Goal: Information Seeking & Learning: Find specific fact

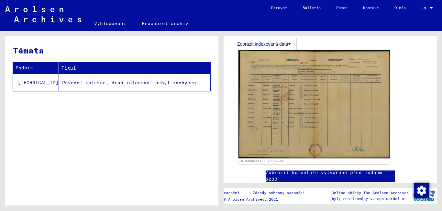
scroll to position [97, 0]
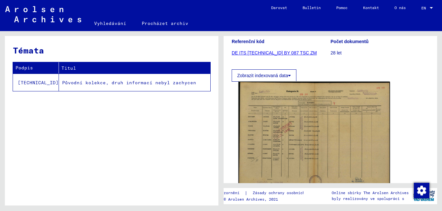
click at [281, 122] on img at bounding box center [315, 136] width 152 height 108
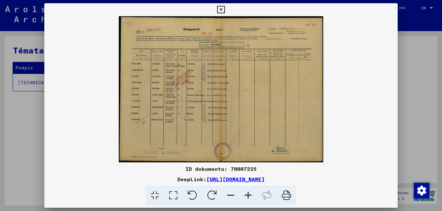
click at [248, 195] on icon at bounding box center [248, 196] width 17 height 20
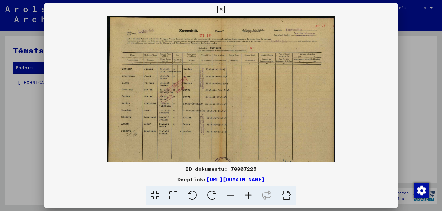
click at [248, 195] on icon at bounding box center [248, 196] width 17 height 20
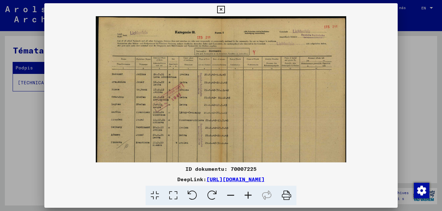
click at [248, 195] on icon at bounding box center [248, 196] width 17 height 20
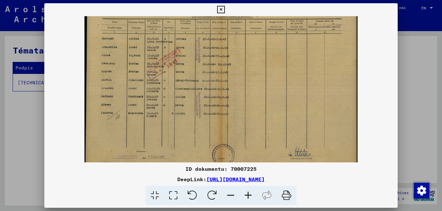
scroll to position [42, 0]
drag, startPoint x: 118, startPoint y: 103, endPoint x: 163, endPoint y: 68, distance: 57.2
click at [163, 68] on img at bounding box center [221, 71] width 273 height 195
click at [221, 9] on icon at bounding box center [220, 10] width 7 height 8
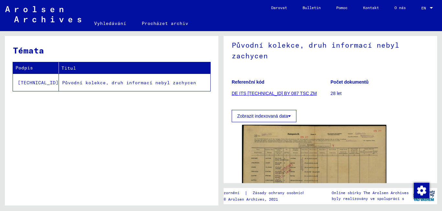
scroll to position [0, 0]
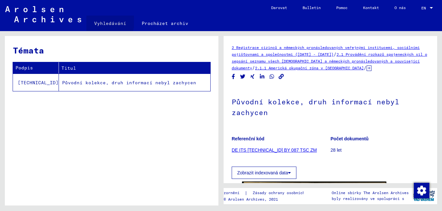
click at [106, 21] on font "Vyhledávání" at bounding box center [110, 23] width 32 height 6
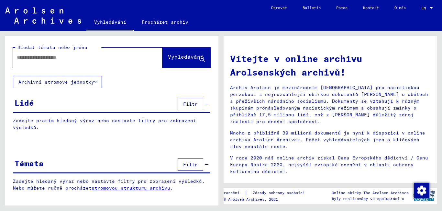
click at [47, 53] on div at bounding box center [78, 57] width 130 height 15
click at [47, 56] on input "text" at bounding box center [80, 57] width 126 height 7
click at [186, 59] on font "Vyhledávání" at bounding box center [186, 56] width 36 height 6
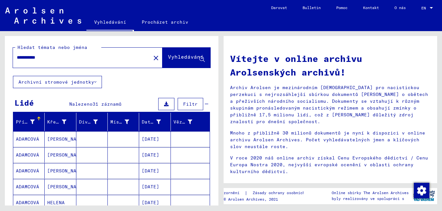
click at [22, 152] on font "ADAMCOVÁ" at bounding box center [27, 155] width 23 height 7
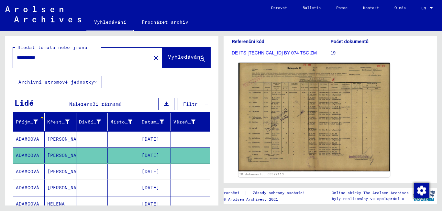
click at [289, 124] on img at bounding box center [315, 117] width 152 height 108
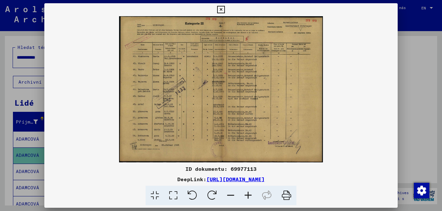
click at [250, 196] on icon at bounding box center [248, 196] width 17 height 20
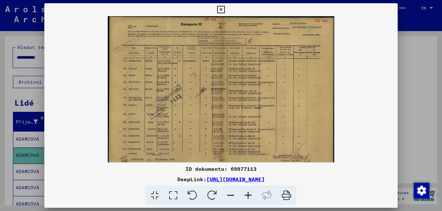
click at [250, 196] on icon at bounding box center [248, 196] width 17 height 20
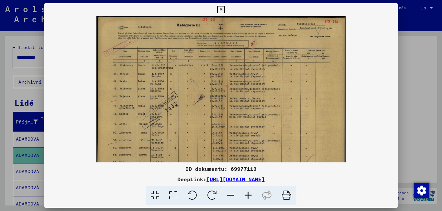
click at [250, 196] on icon at bounding box center [248, 196] width 17 height 20
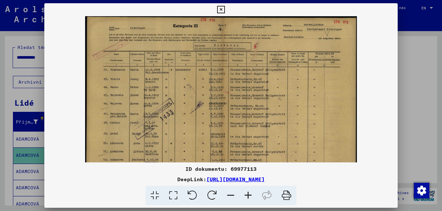
click at [250, 196] on icon at bounding box center [248, 196] width 17 height 20
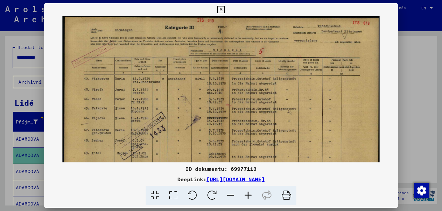
click at [250, 196] on icon at bounding box center [248, 196] width 17 height 20
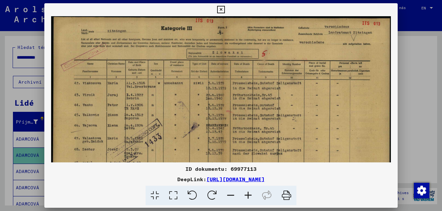
click at [251, 196] on icon at bounding box center [248, 196] width 17 height 20
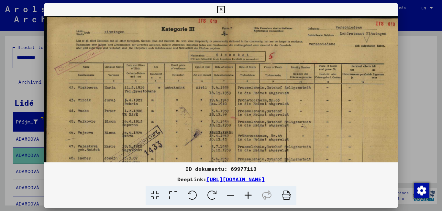
click at [251, 196] on icon at bounding box center [248, 196] width 17 height 20
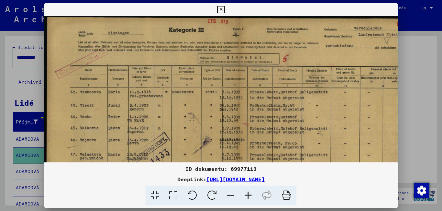
click at [251, 196] on icon at bounding box center [248, 196] width 17 height 20
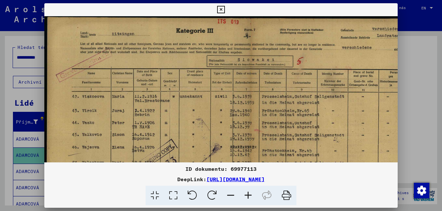
click at [251, 196] on icon at bounding box center [248, 196] width 17 height 20
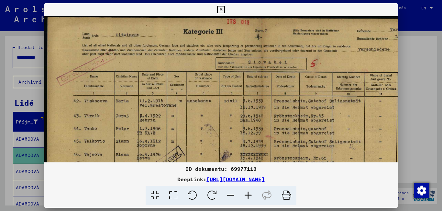
click at [251, 196] on icon at bounding box center [248, 196] width 17 height 20
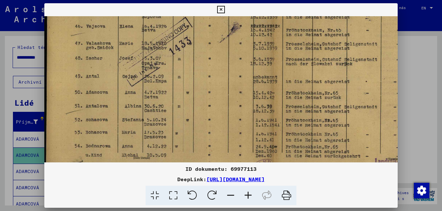
drag, startPoint x: 165, startPoint y: 154, endPoint x: 170, endPoint y: 22, distance: 131.6
click at [170, 22] on img at bounding box center [270, 43] width 453 height 324
click at [246, 193] on icon at bounding box center [248, 196] width 17 height 20
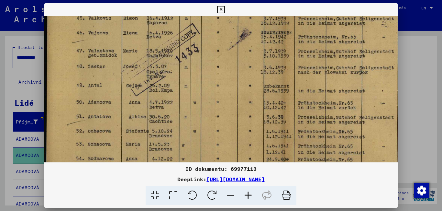
click at [246, 193] on icon at bounding box center [248, 196] width 17 height 20
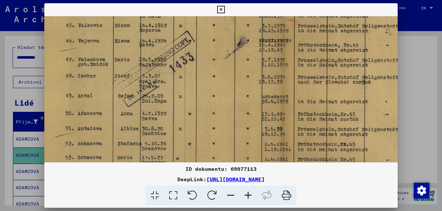
scroll to position [129, 8]
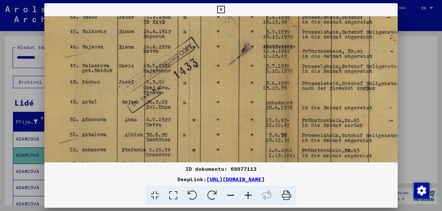
drag, startPoint x: 301, startPoint y: 130, endPoint x: 293, endPoint y: 136, distance: 10.2
click at [293, 136] on img at bounding box center [285, 65] width 498 height 357
click at [246, 195] on icon at bounding box center [248, 196] width 17 height 20
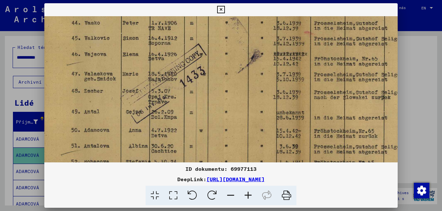
click at [247, 196] on icon at bounding box center [248, 196] width 17 height 20
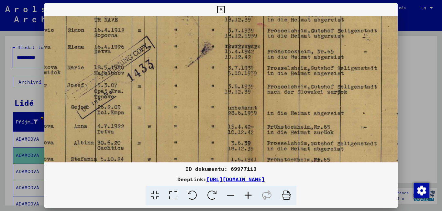
scroll to position [152, 95]
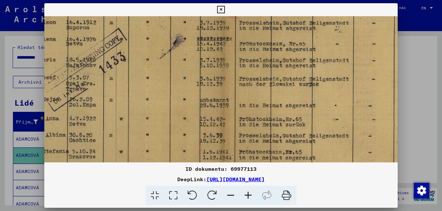
drag, startPoint x: 323, startPoint y: 149, endPoint x: 236, endPoint y: 127, distance: 89.9
click at [236, 127] on img at bounding box center [220, 59] width 543 height 389
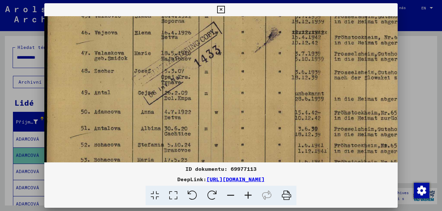
scroll to position [161, 0]
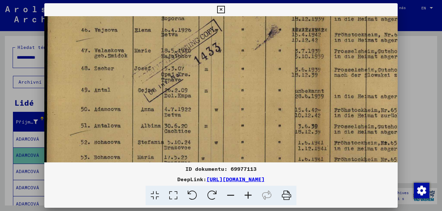
drag, startPoint x: 119, startPoint y: 132, endPoint x: 258, endPoint y: 123, distance: 139.9
click at [258, 123] on img at bounding box center [315, 50] width 543 height 389
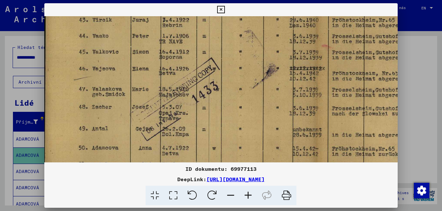
scroll to position [114, 2]
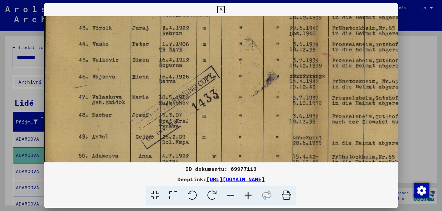
drag, startPoint x: 188, startPoint y: 117, endPoint x: 189, endPoint y: 158, distance: 40.5
click at [189, 158] on img at bounding box center [313, 96] width 543 height 389
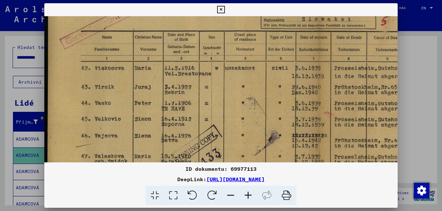
scroll to position [54, 0]
drag, startPoint x: 189, startPoint y: 67, endPoint x: 194, endPoint y: 127, distance: 59.8
click at [194, 127] on img at bounding box center [315, 156] width 543 height 389
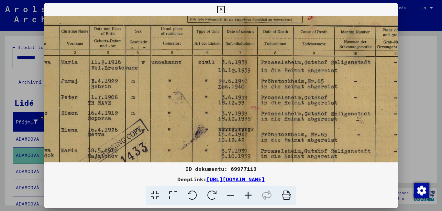
scroll to position [61, 75]
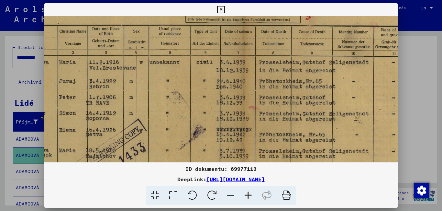
drag, startPoint x: 297, startPoint y: 140, endPoint x: 222, endPoint y: 134, distance: 75.7
click at [222, 134] on img at bounding box center [240, 149] width 543 height 389
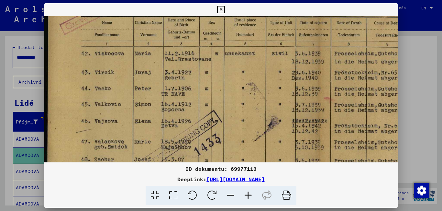
scroll to position [70, 0]
drag, startPoint x: 124, startPoint y: 126, endPoint x: 232, endPoint y: 117, distance: 108.9
click at [232, 117] on img at bounding box center [315, 140] width 543 height 389
click at [221, 10] on icon at bounding box center [220, 10] width 7 height 8
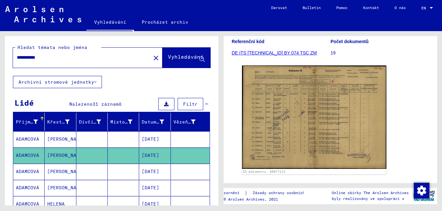
click at [20, 172] on font "ADAMCOVÁ" at bounding box center [27, 171] width 23 height 6
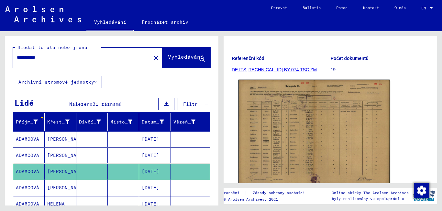
scroll to position [97, 0]
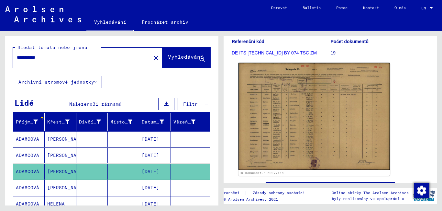
click at [284, 106] on img at bounding box center [315, 116] width 152 height 107
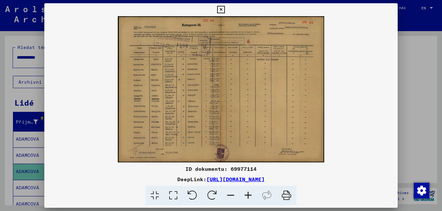
click at [247, 195] on icon at bounding box center [248, 196] width 17 height 20
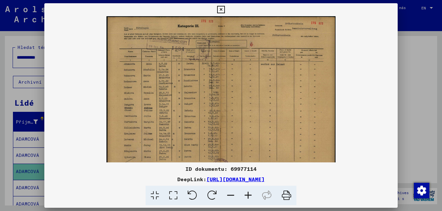
click at [247, 195] on icon at bounding box center [248, 196] width 17 height 20
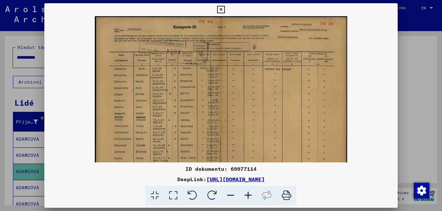
click at [247, 195] on icon at bounding box center [248, 196] width 17 height 20
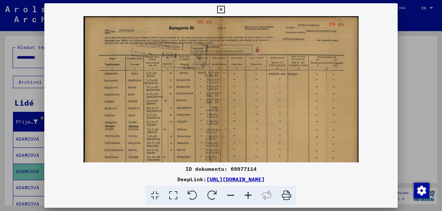
click at [247, 195] on icon at bounding box center [248, 196] width 17 height 20
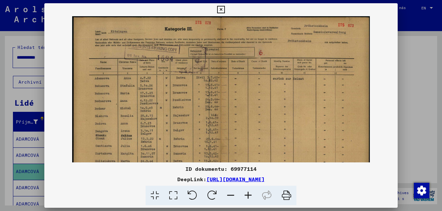
click at [247, 195] on icon at bounding box center [248, 196] width 17 height 20
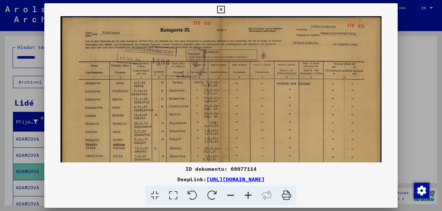
click at [247, 195] on icon at bounding box center [248, 196] width 17 height 20
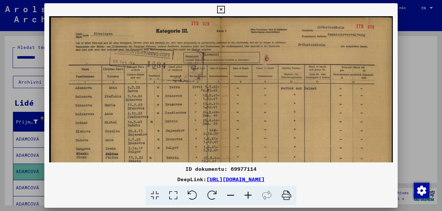
click at [247, 195] on icon at bounding box center [248, 196] width 17 height 20
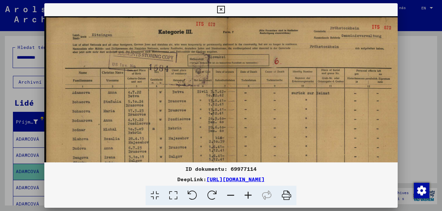
click at [247, 195] on icon at bounding box center [248, 196] width 17 height 20
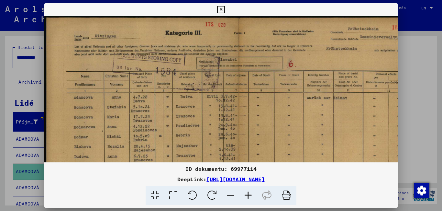
click at [247, 195] on icon at bounding box center [248, 196] width 17 height 20
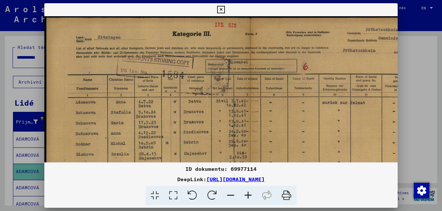
click at [247, 195] on icon at bounding box center [248, 196] width 17 height 20
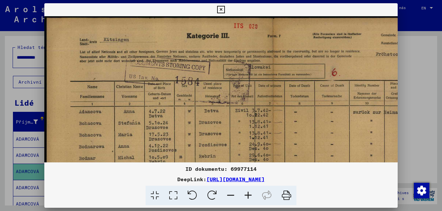
click at [247, 195] on icon at bounding box center [248, 196] width 17 height 20
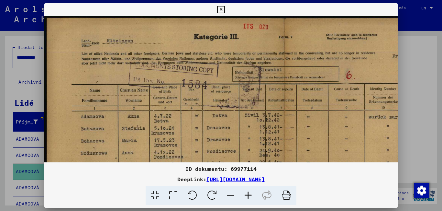
click at [249, 198] on icon at bounding box center [248, 196] width 17 height 20
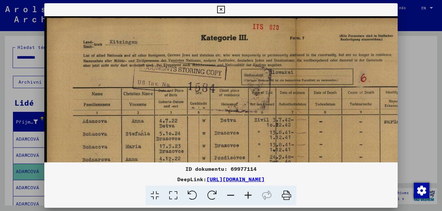
click at [249, 198] on icon at bounding box center [248, 196] width 17 height 20
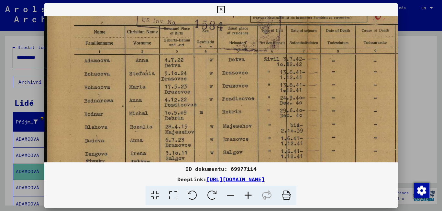
drag, startPoint x: 289, startPoint y: 128, endPoint x: 294, endPoint y: 64, distance: 64.0
click at [294, 64] on img at bounding box center [307, 137] width 527 height 373
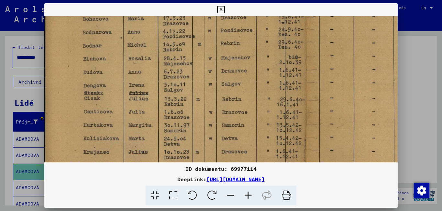
scroll to position [136, 2]
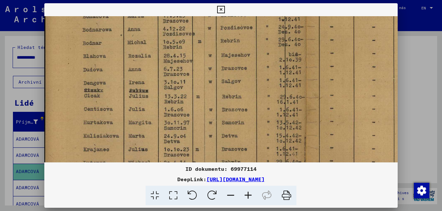
drag, startPoint x: 177, startPoint y: 133, endPoint x: 179, endPoint y: 63, distance: 70.6
click at [179, 63] on img at bounding box center [306, 66] width 527 height 373
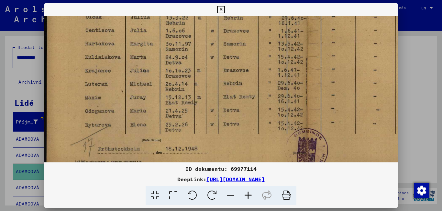
scroll to position [214, 0]
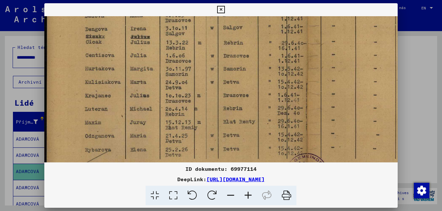
drag, startPoint x: 189, startPoint y: 147, endPoint x: 210, endPoint y: 96, distance: 55.5
click at [210, 96] on img at bounding box center [307, 12] width 527 height 373
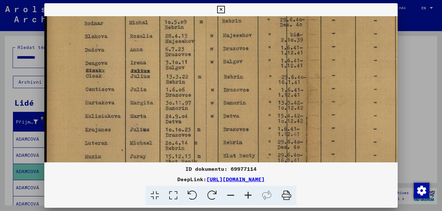
scroll to position [152, 0]
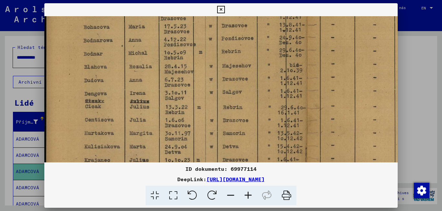
drag, startPoint x: 257, startPoint y: 82, endPoint x: 260, endPoint y: 140, distance: 58.3
click at [260, 140] on img at bounding box center [307, 77] width 527 height 373
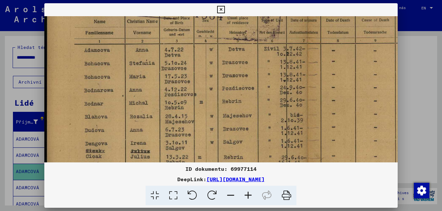
scroll to position [75, 0]
drag, startPoint x: 197, startPoint y: 125, endPoint x: 199, endPoint y: 146, distance: 21.5
click at [199, 146] on img at bounding box center [307, 127] width 527 height 373
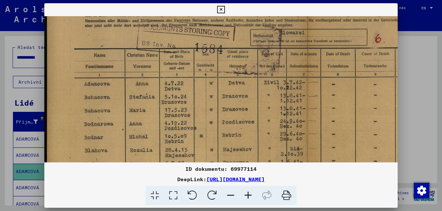
scroll to position [45, 0]
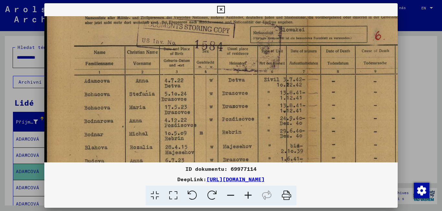
drag, startPoint x: 192, startPoint y: 77, endPoint x: 197, endPoint y: 99, distance: 23.1
click at [197, 99] on img at bounding box center [307, 157] width 527 height 373
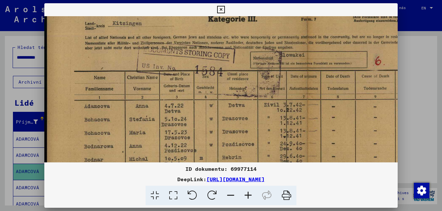
scroll to position [0, 0]
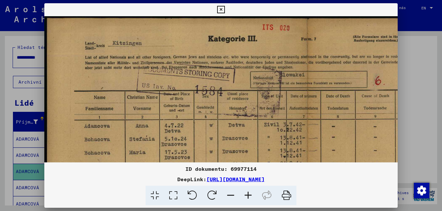
drag, startPoint x: 182, startPoint y: 62, endPoint x: 188, endPoint y: 121, distance: 59.3
click at [188, 122] on img at bounding box center [307, 202] width 527 height 373
click at [222, 10] on icon at bounding box center [220, 10] width 7 height 8
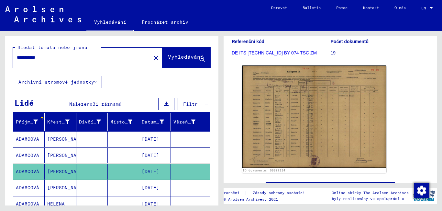
drag, startPoint x: 52, startPoint y: 57, endPoint x: 0, endPoint y: 47, distance: 52.7
click at [0, 47] on div "**********" at bounding box center [110, 118] width 221 height 174
type input "********"
click at [174, 59] on font "Vyhledávání" at bounding box center [186, 56] width 36 height 6
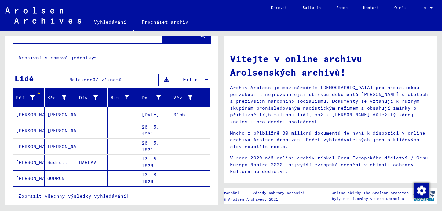
scroll to position [97, 0]
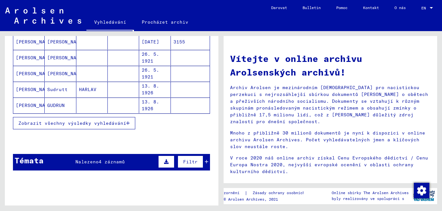
click at [113, 124] on font "Zobrazit všechny výsledky vyhledávání" at bounding box center [72, 123] width 108 height 6
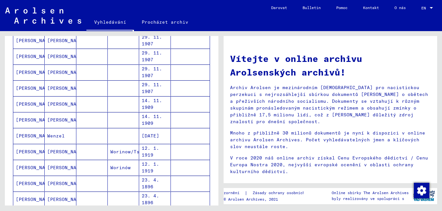
scroll to position [227, 0]
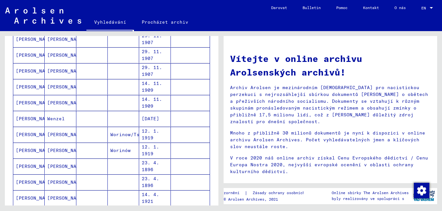
click at [37, 133] on font "[PERSON_NAME]" at bounding box center [35, 134] width 38 height 6
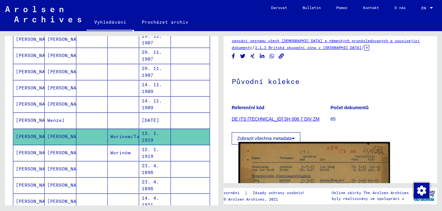
scroll to position [97, 0]
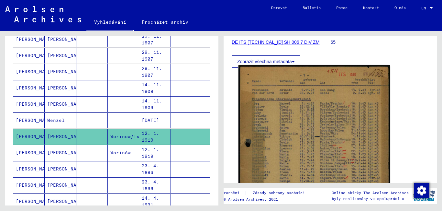
click at [296, 136] on img at bounding box center [315, 171] width 152 height 213
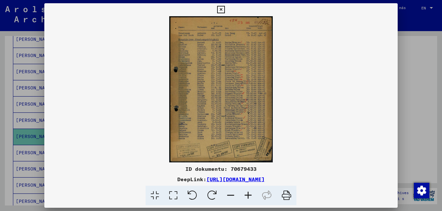
click at [248, 196] on icon at bounding box center [248, 196] width 17 height 20
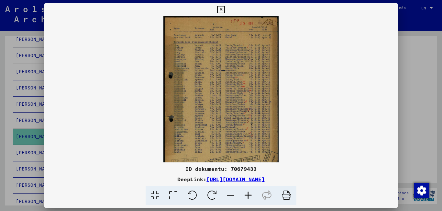
click at [248, 196] on icon at bounding box center [248, 196] width 17 height 20
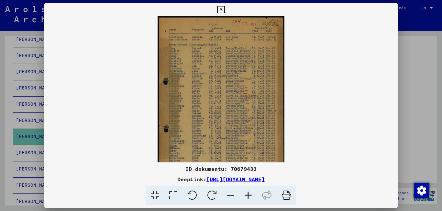
click at [248, 196] on icon at bounding box center [248, 196] width 17 height 20
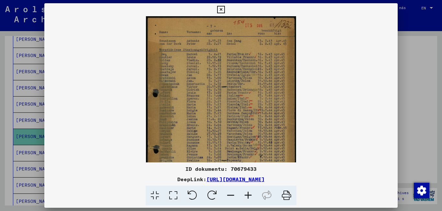
click at [248, 196] on icon at bounding box center [248, 196] width 17 height 20
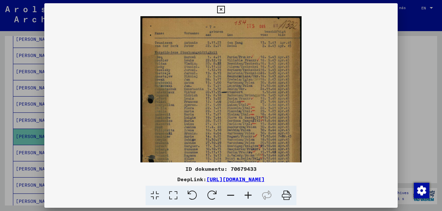
click at [248, 196] on icon at bounding box center [248, 196] width 17 height 20
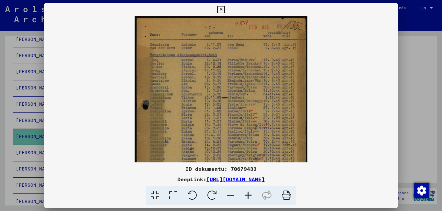
click at [248, 196] on icon at bounding box center [248, 196] width 17 height 20
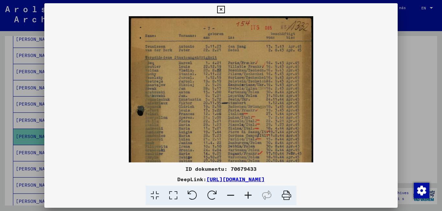
click at [248, 196] on icon at bounding box center [248, 196] width 17 height 20
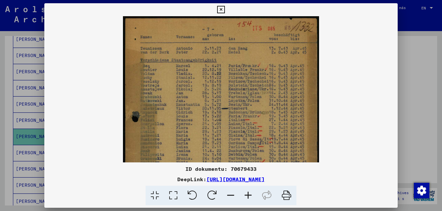
click at [248, 196] on icon at bounding box center [248, 196] width 17 height 20
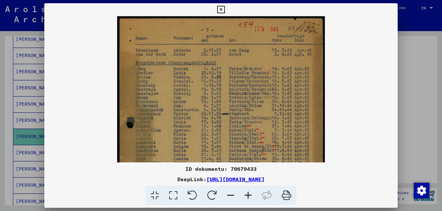
click at [248, 196] on icon at bounding box center [248, 196] width 17 height 20
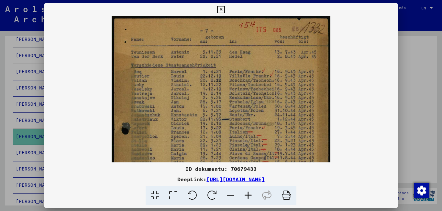
click at [248, 196] on icon at bounding box center [248, 196] width 17 height 20
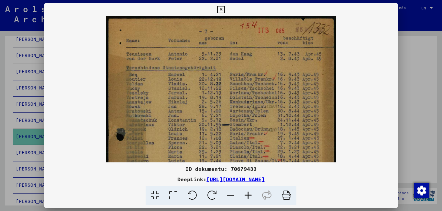
click at [248, 196] on icon at bounding box center [248, 196] width 17 height 20
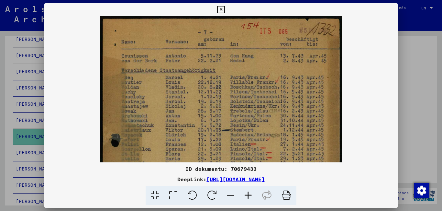
click at [248, 196] on icon at bounding box center [248, 196] width 17 height 20
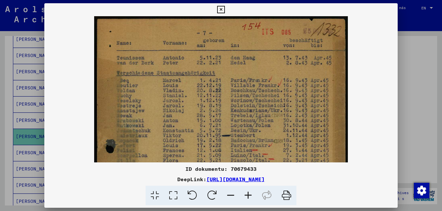
click at [248, 196] on icon at bounding box center [248, 196] width 17 height 20
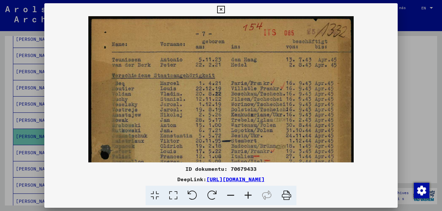
click at [248, 196] on icon at bounding box center [248, 196] width 17 height 20
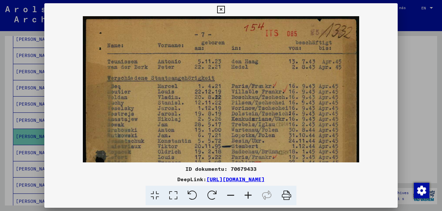
click at [249, 196] on icon at bounding box center [248, 196] width 17 height 20
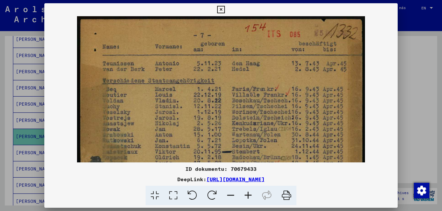
click at [249, 196] on icon at bounding box center [248, 196] width 17 height 20
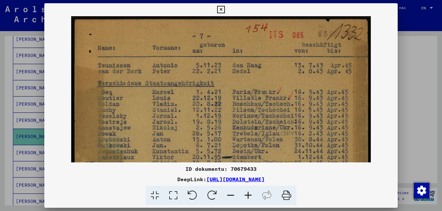
click at [249, 197] on icon at bounding box center [248, 196] width 17 height 20
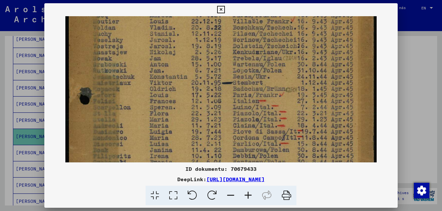
drag, startPoint x: 135, startPoint y: 114, endPoint x: 178, endPoint y: 35, distance: 90.1
click at [178, 35] on img at bounding box center [221, 156] width 312 height 438
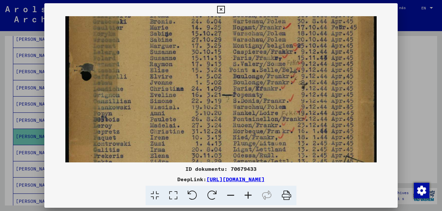
drag, startPoint x: 144, startPoint y: 138, endPoint x: 301, endPoint y: -2, distance: 211.0
click at [301, 0] on html "Vyhledávání Procházet archiv Darovat Bulletin Pomoc Kontakt O nás Vyhledávání P…" at bounding box center [221, 105] width 442 height 211
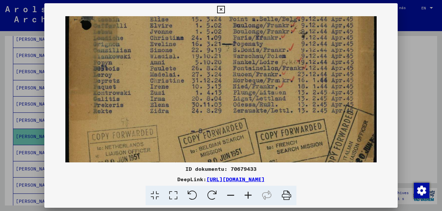
scroll to position [291, 0]
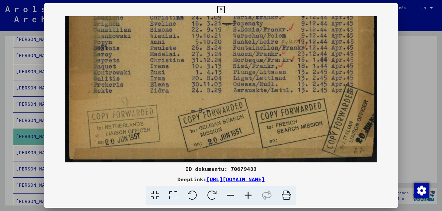
drag, startPoint x: 205, startPoint y: 129, endPoint x: 222, endPoint y: 44, distance: 86.9
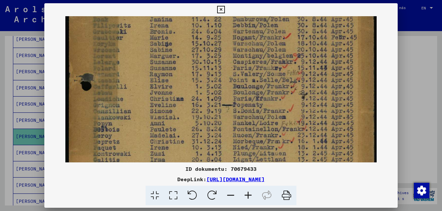
drag, startPoint x: 139, startPoint y: 74, endPoint x: 139, endPoint y: 152, distance: 77.7
click at [139, 154] on img at bounding box center [221, 25] width 312 height 438
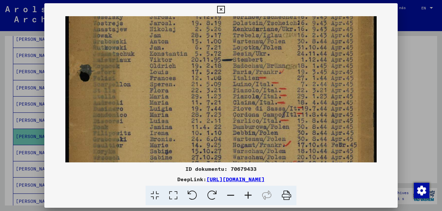
scroll to position [100, 0]
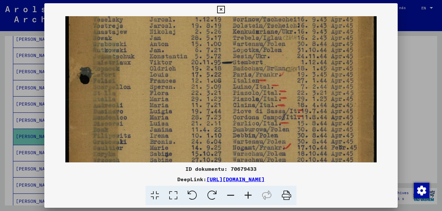
drag, startPoint x: 135, startPoint y: 69, endPoint x: 139, endPoint y: 174, distance: 105.3
click at [139, 178] on div "ID dokumentu: 70679433 DeepLink: [URL][DOMAIN_NAME]" at bounding box center [221, 104] width 354 height 202
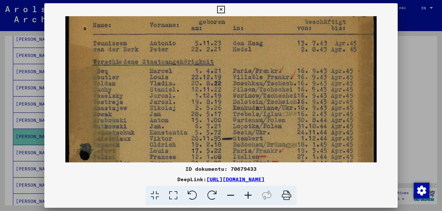
scroll to position [25, 0]
drag, startPoint x: 134, startPoint y: 71, endPoint x: 136, endPoint y: 145, distance: 74.5
click at [136, 145] on img at bounding box center [221, 211] width 312 height 438
click at [222, 10] on icon at bounding box center [220, 10] width 7 height 8
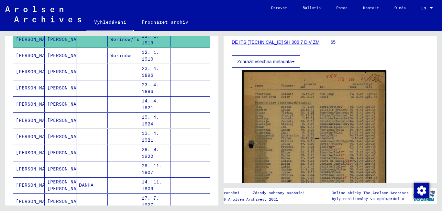
scroll to position [359, 0]
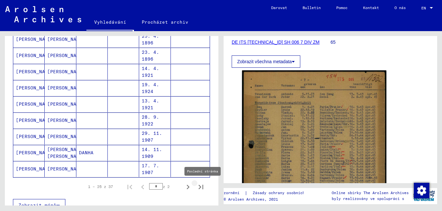
click at [199, 187] on icon "Poslední stránka" at bounding box center [201, 187] width 5 height 5
type input "*"
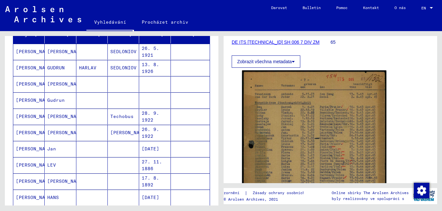
scroll to position [0, 0]
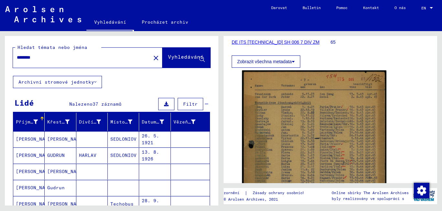
drag, startPoint x: 44, startPoint y: 56, endPoint x: 10, endPoint y: 54, distance: 34.7
click at [10, 54] on div "Hledat témata nebo jména ******** close Vyhledávání" at bounding box center [112, 56] width 214 height 40
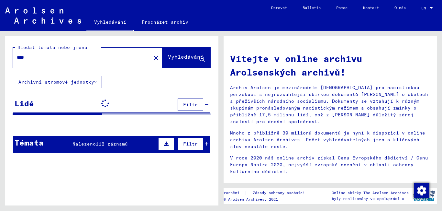
click at [51, 55] on input "****" at bounding box center [80, 57] width 126 height 7
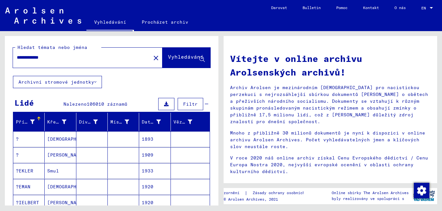
type input "**********"
click at [173, 61] on button "Vyhledávání" at bounding box center [187, 58] width 48 height 20
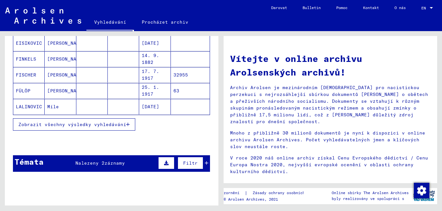
scroll to position [130, 0]
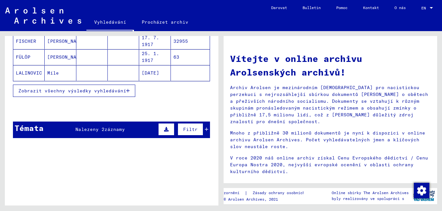
click at [83, 92] on font "Zobrazit všechny výsledky vyhledávání" at bounding box center [72, 91] width 108 height 6
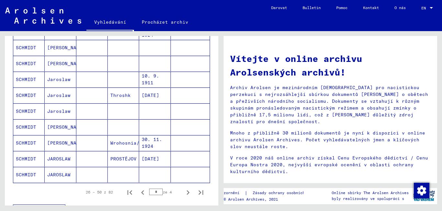
scroll to position [389, 0]
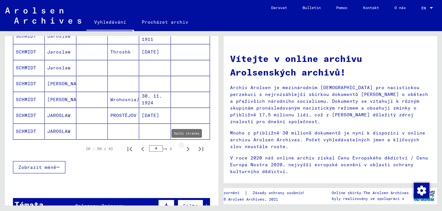
click at [187, 149] on icon "Další stránka" at bounding box center [188, 149] width 3 height 5
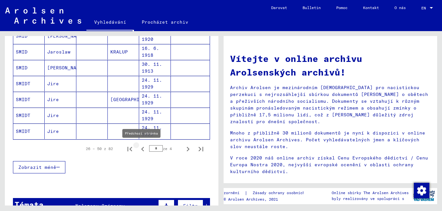
click at [138, 148] on icon "Předchozí stránka" at bounding box center [142, 148] width 9 height 9
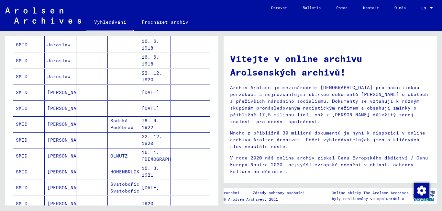
scroll to position [356, 0]
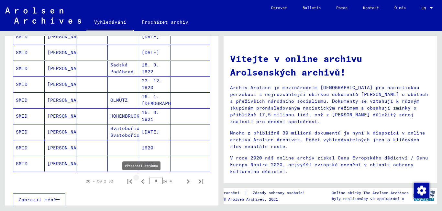
click at [140, 183] on icon "Předchozí stránka" at bounding box center [142, 181] width 9 height 9
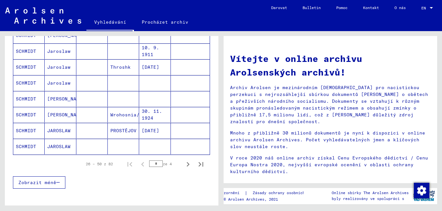
scroll to position [389, 0]
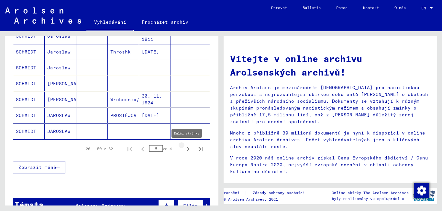
click at [184, 149] on icon "Další stránka" at bounding box center [188, 148] width 9 height 9
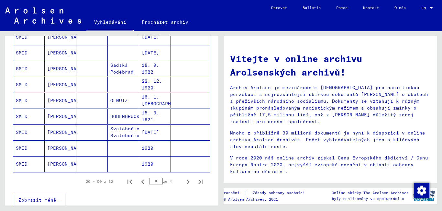
scroll to position [356, 0]
click at [184, 182] on icon "Další stránka" at bounding box center [188, 181] width 9 height 9
type input "*"
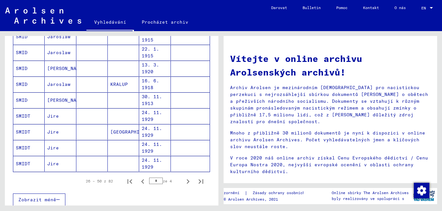
click at [24, 131] on font "SMIDT" at bounding box center [23, 132] width 15 height 6
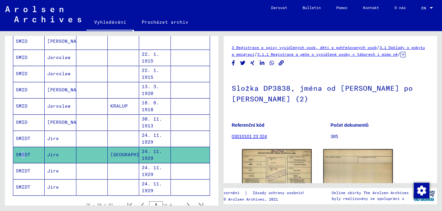
scroll to position [329, 0]
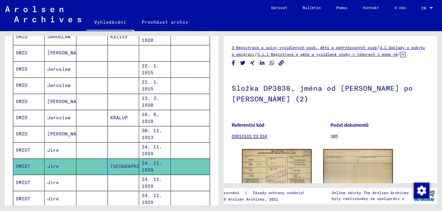
click at [21, 99] on font "SMID" at bounding box center [22, 101] width 12 height 6
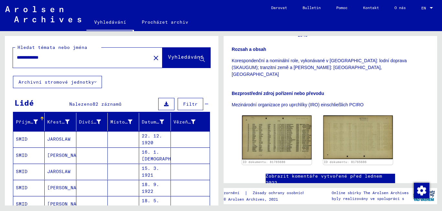
drag, startPoint x: 60, startPoint y: 59, endPoint x: 0, endPoint y: 56, distance: 59.6
click at [0, 56] on div "**********" at bounding box center [110, 118] width 221 height 174
click at [168, 54] on font "Vyhledávání" at bounding box center [186, 56] width 36 height 6
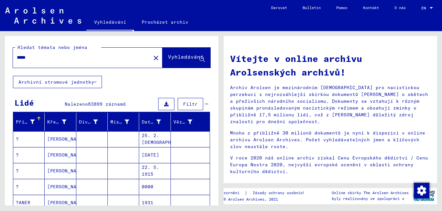
scroll to position [130, 0]
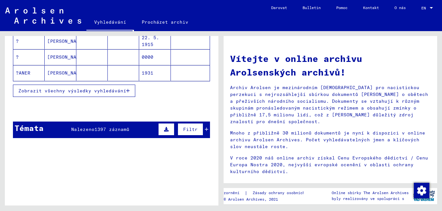
click at [124, 88] on button "Zobrazit všechny výsledky vyhledávání" at bounding box center [74, 91] width 122 height 12
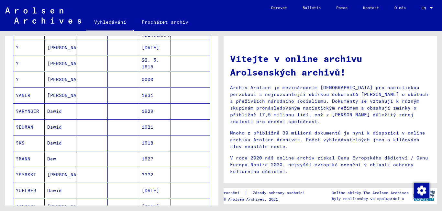
scroll to position [0, 0]
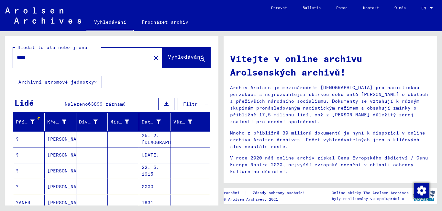
click at [51, 57] on input "*****" at bounding box center [80, 57] width 126 height 7
drag, startPoint x: 45, startPoint y: 55, endPoint x: 3, endPoint y: 51, distance: 42.2
click at [3, 51] on div "Hledat témata nebo jména ***** close Vyhledávání Archivní stromové jednotky Lid…" at bounding box center [110, 118] width 221 height 174
click at [171, 52] on button "Vyhledávání" at bounding box center [187, 58] width 48 height 20
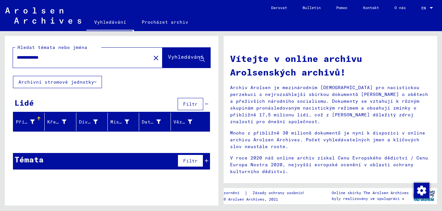
drag, startPoint x: 61, startPoint y: 54, endPoint x: 35, endPoint y: 55, distance: 25.3
click at [35, 55] on input "**********" at bounding box center [80, 57] width 126 height 7
click at [189, 54] on font "Vyhledávání" at bounding box center [186, 56] width 36 height 6
click at [37, 55] on input "*******" at bounding box center [80, 57] width 126 height 7
click at [176, 58] on font "Vyhledávání" at bounding box center [186, 56] width 36 height 6
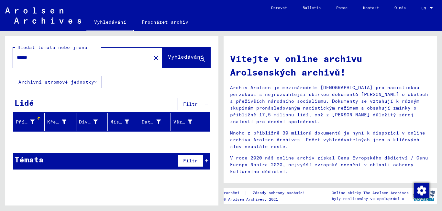
drag, startPoint x: 39, startPoint y: 57, endPoint x: 0, endPoint y: 49, distance: 39.3
click at [0, 49] on div "Hledat témata nebo jména ***** close Vyhledávání Archivní stromové jednotky Lid…" at bounding box center [110, 118] width 221 height 174
click at [168, 58] on font "Vyhledávání" at bounding box center [186, 56] width 36 height 6
drag, startPoint x: 43, startPoint y: 55, endPoint x: 0, endPoint y: 47, distance: 44.1
click at [0, 47] on div "Hledat témata nebo jména ******** close Vyhledávání Archivní stromové jednotky …" at bounding box center [110, 118] width 221 height 174
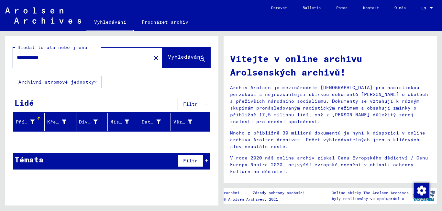
type input "**********"
click at [176, 61] on span "Vyhledávání" at bounding box center [186, 58] width 37 height 7
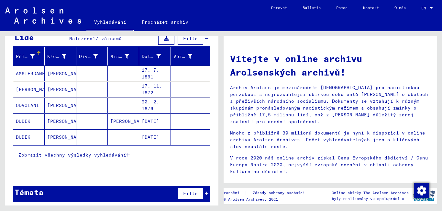
scroll to position [69, 0]
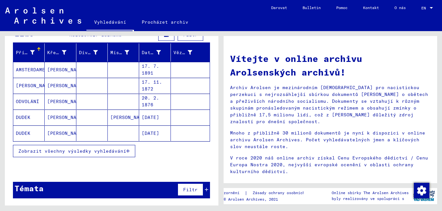
click at [122, 151] on font "Zobrazit všechny výsledky vyhledávání" at bounding box center [72, 151] width 108 height 6
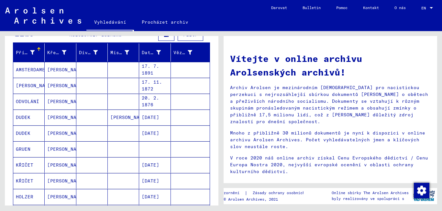
scroll to position [0, 0]
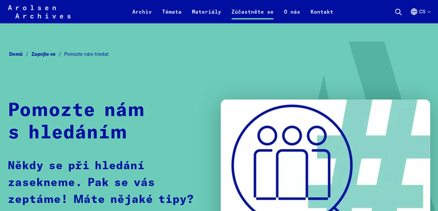
scroll to position [568, 0]
